Goal: Find specific page/section: Find specific page/section

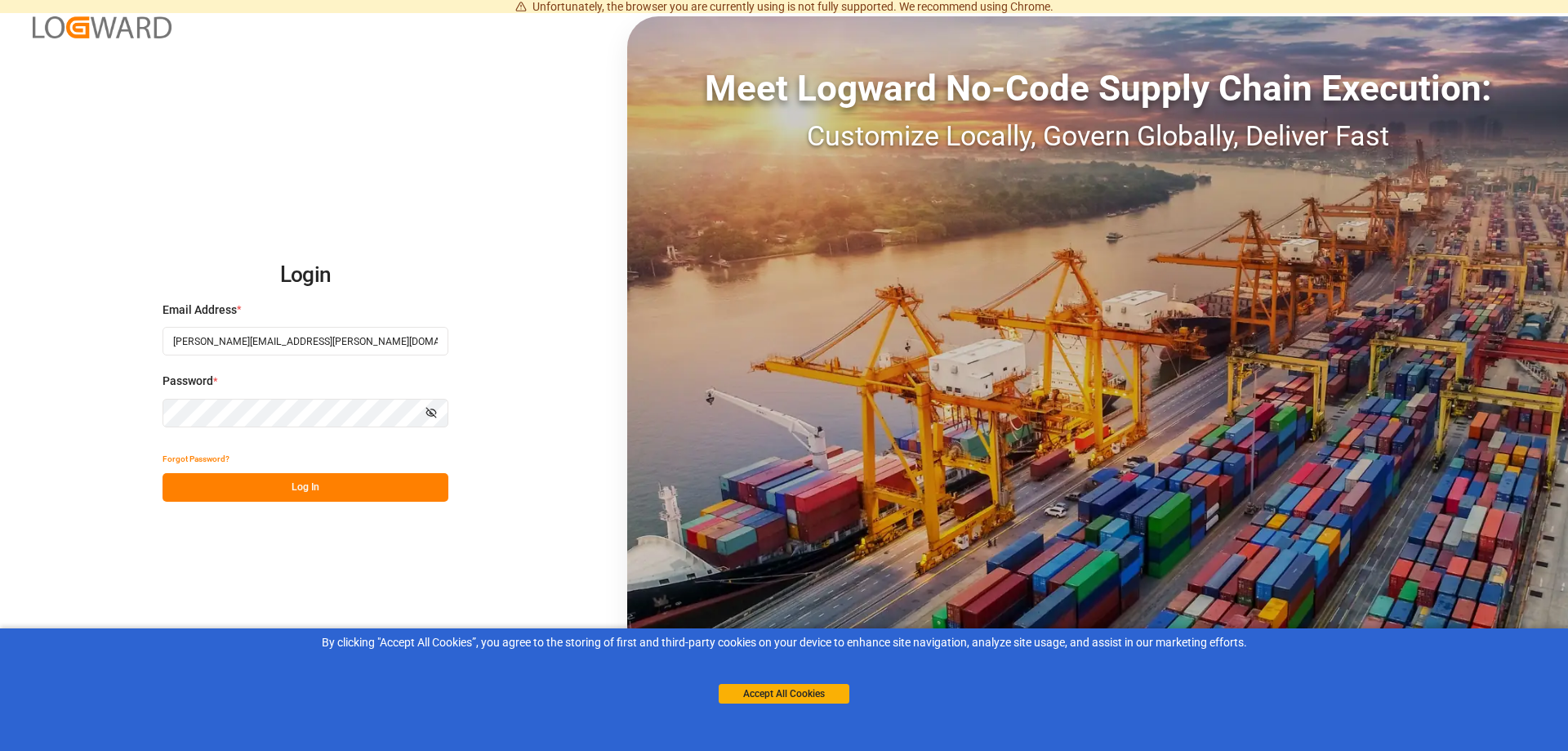
click at [345, 496] on button "Log In" at bounding box center [306, 487] width 286 height 28
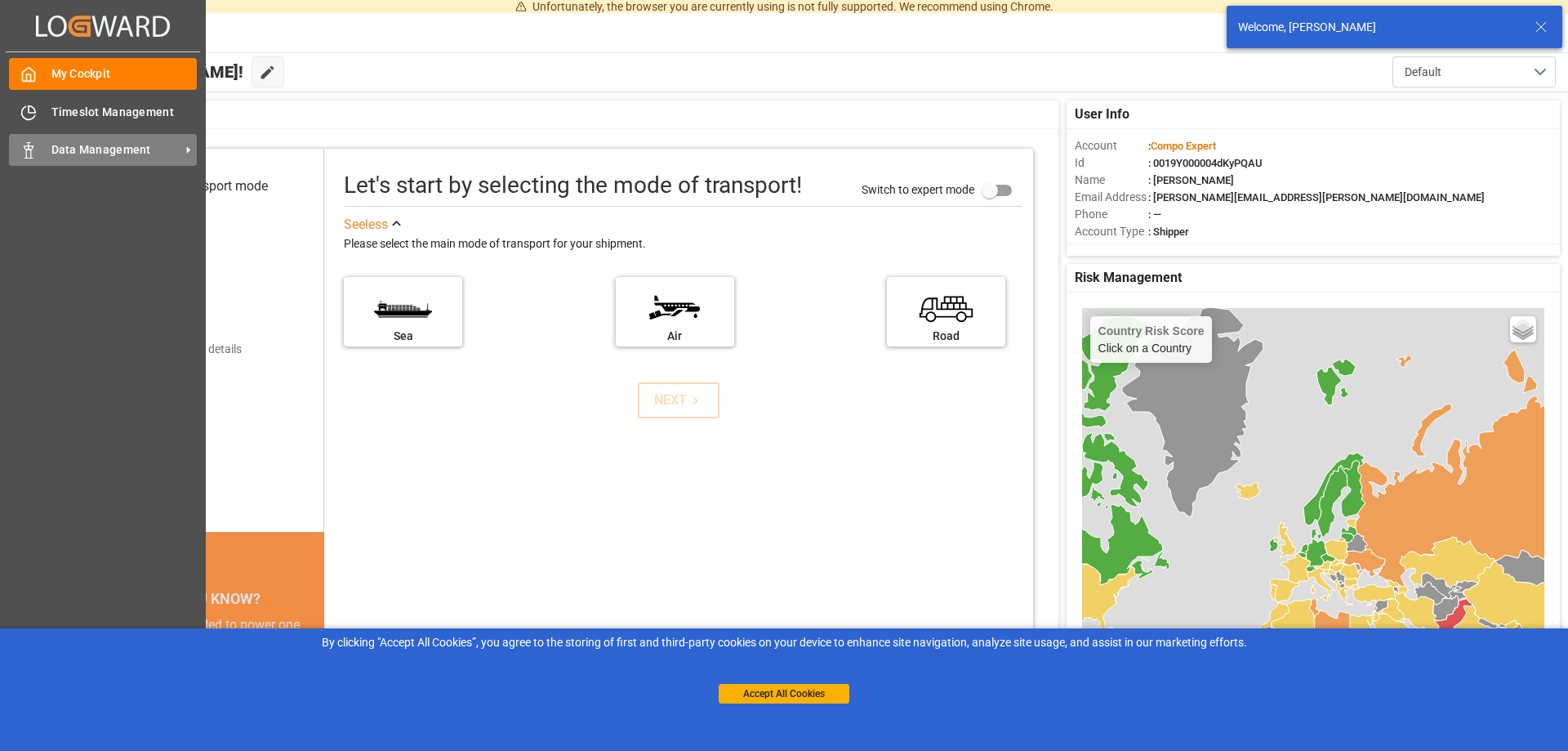
click at [85, 155] on span "Data Management" at bounding box center [116, 150] width 129 height 18
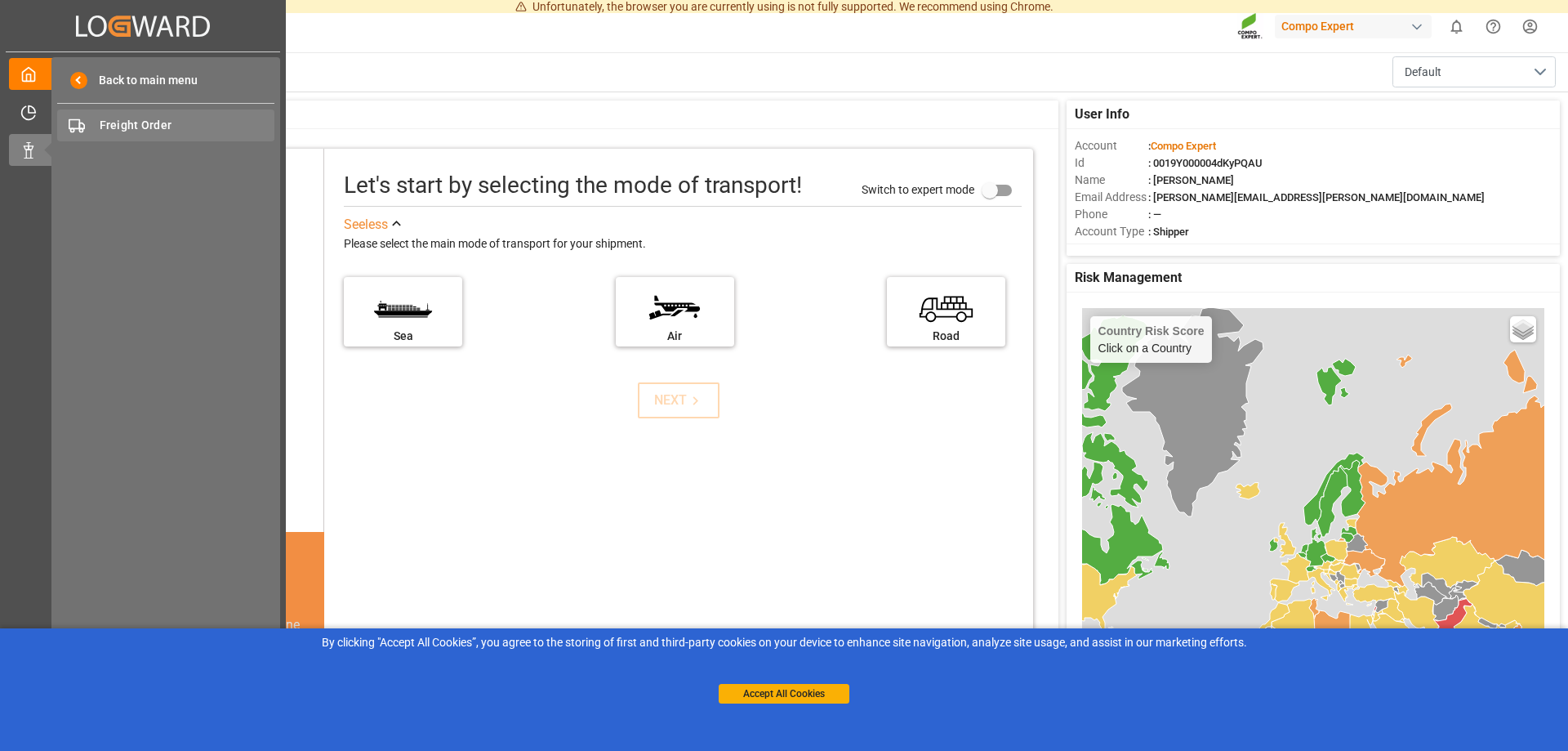
click at [161, 116] on div "Freight Order Freight Order" at bounding box center [165, 125] width 217 height 32
